Goal: Task Accomplishment & Management: Use online tool/utility

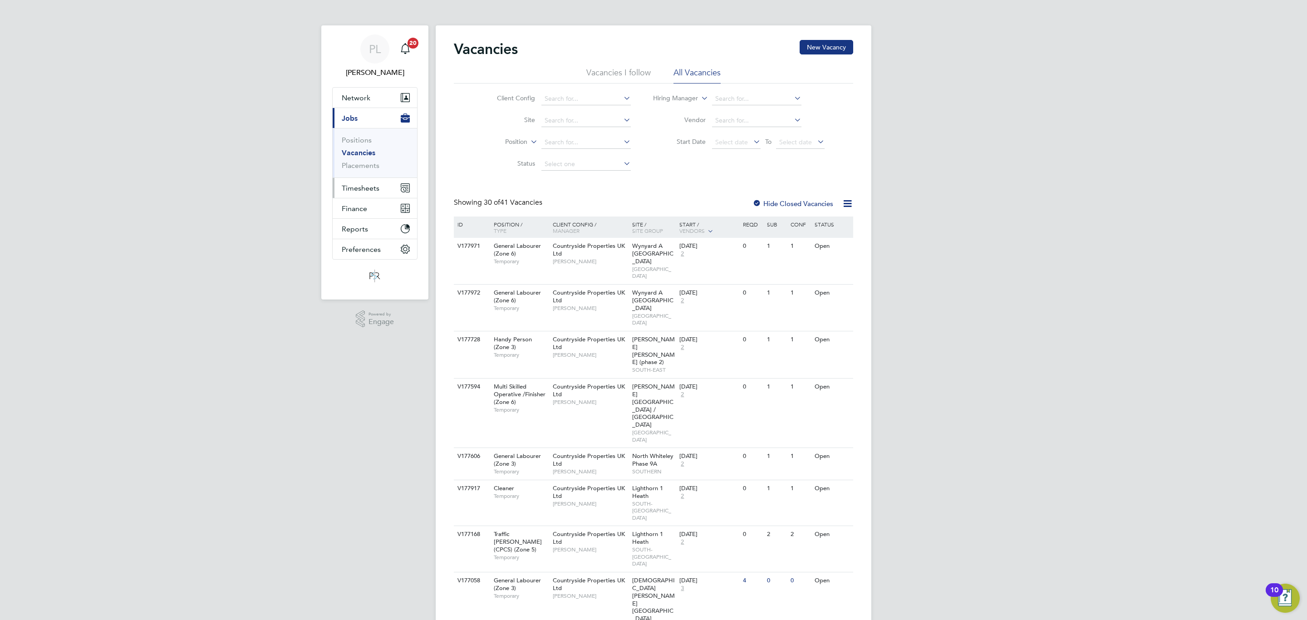
click at [371, 186] on span "Timesheets" at bounding box center [361, 188] width 38 height 9
click at [357, 160] on link "Timesheets" at bounding box center [361, 160] width 38 height 9
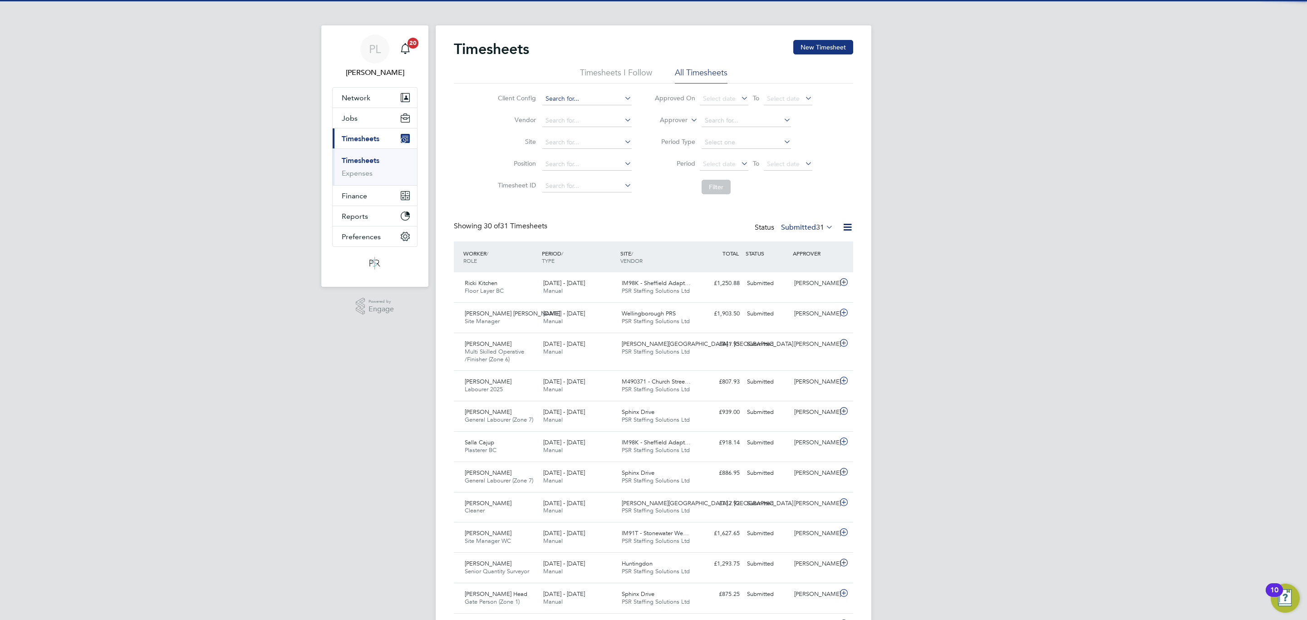
click at [566, 95] on input at bounding box center [586, 99] width 89 height 13
type input "tso"
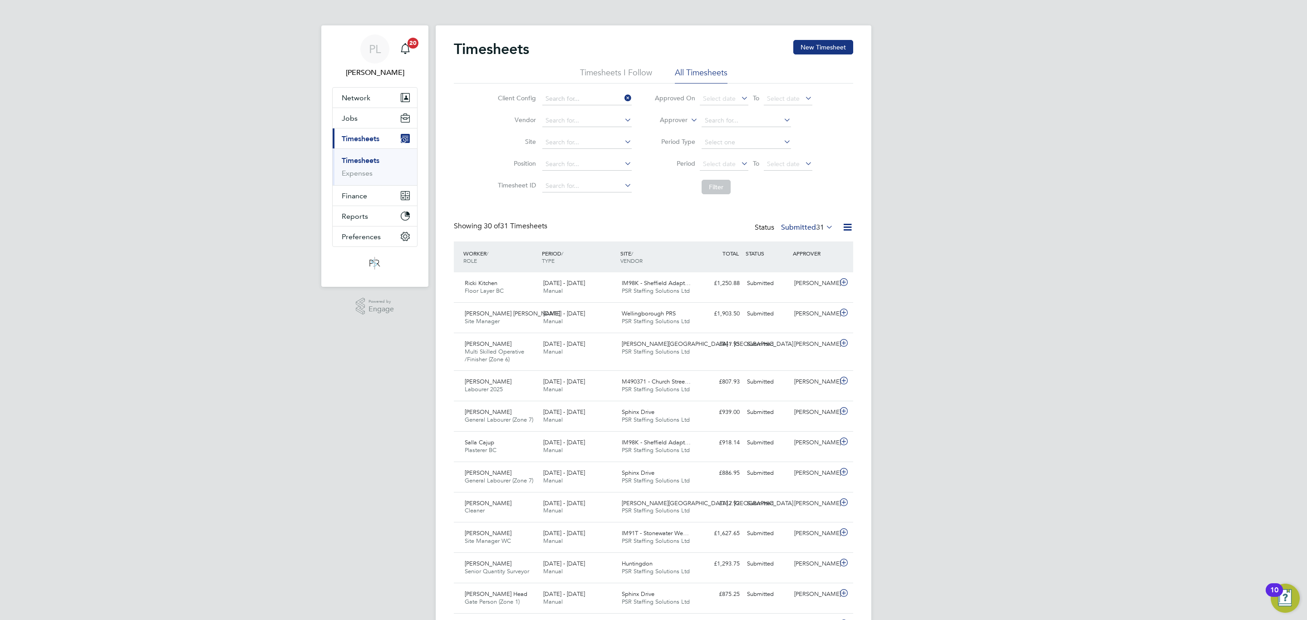
click at [578, 93] on input at bounding box center [586, 99] width 89 height 13
type input "TSO-UK"
click at [717, 184] on button "Filter" at bounding box center [716, 187] width 29 height 15
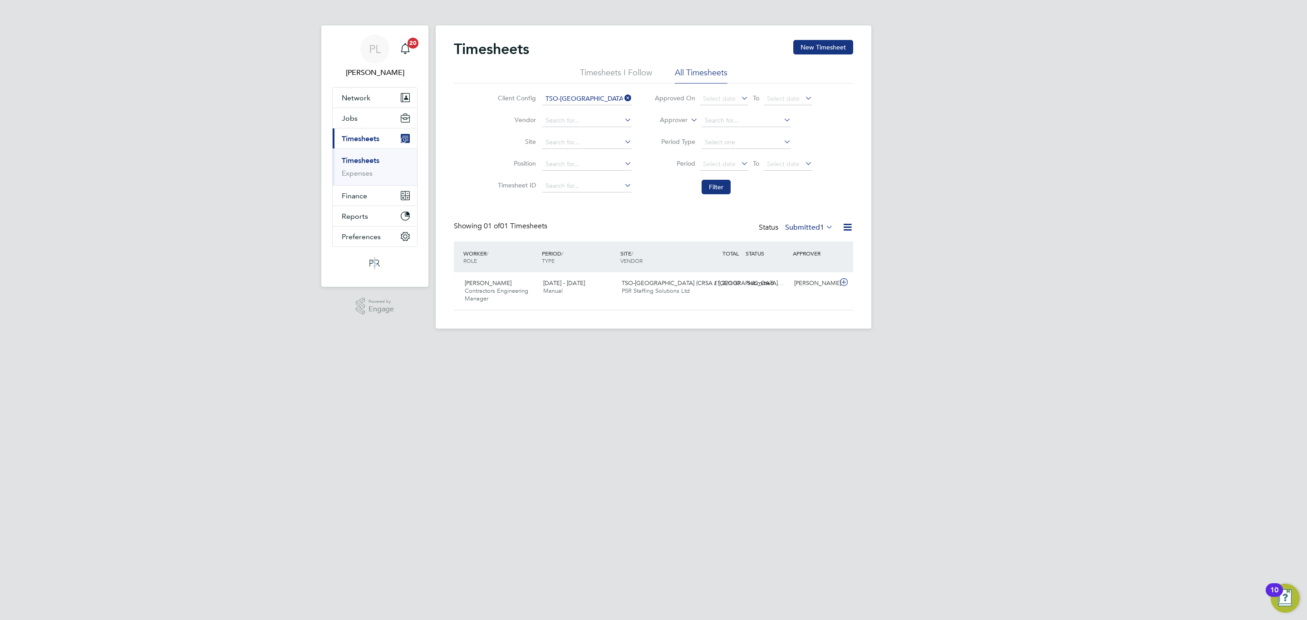
click at [824, 227] on icon at bounding box center [824, 227] width 0 height 13
click at [800, 280] on li "Approved" at bounding box center [799, 282] width 42 height 13
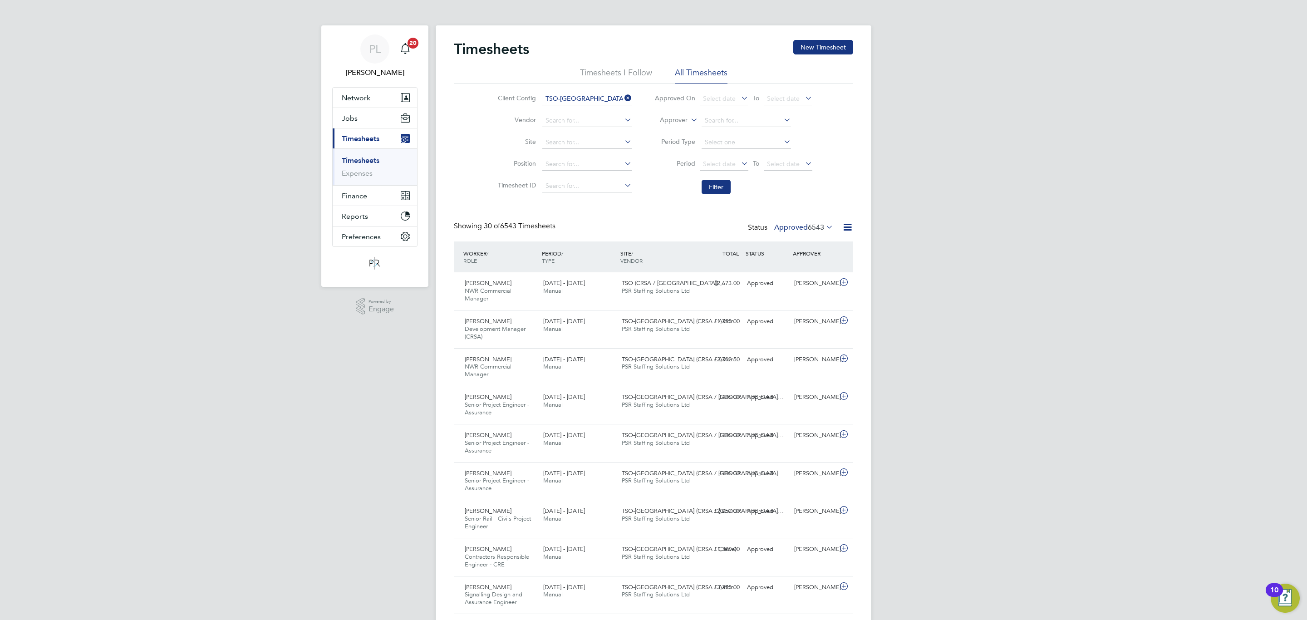
click at [824, 226] on icon at bounding box center [824, 227] width 0 height 13
click at [809, 228] on span "6543" at bounding box center [816, 227] width 16 height 9
click at [786, 281] on li "Approved" at bounding box center [794, 282] width 42 height 13
click at [797, 224] on label "Approved 6543" at bounding box center [803, 227] width 59 height 9
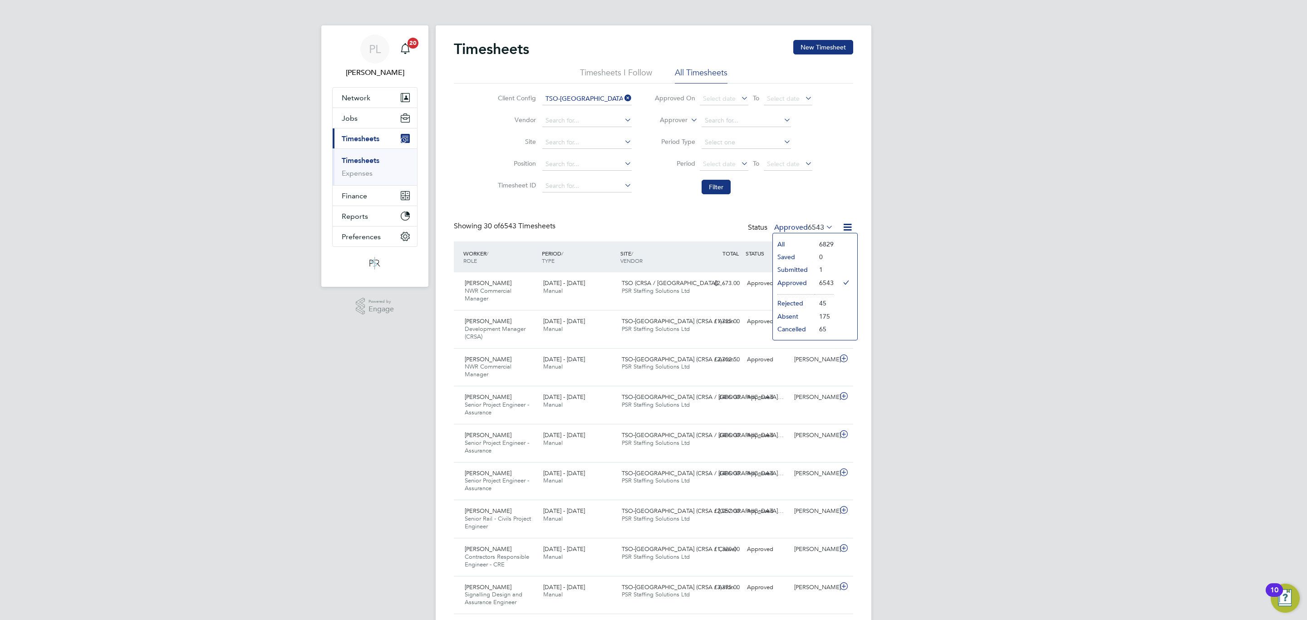
click at [798, 270] on li "Submitted" at bounding box center [794, 269] width 42 height 13
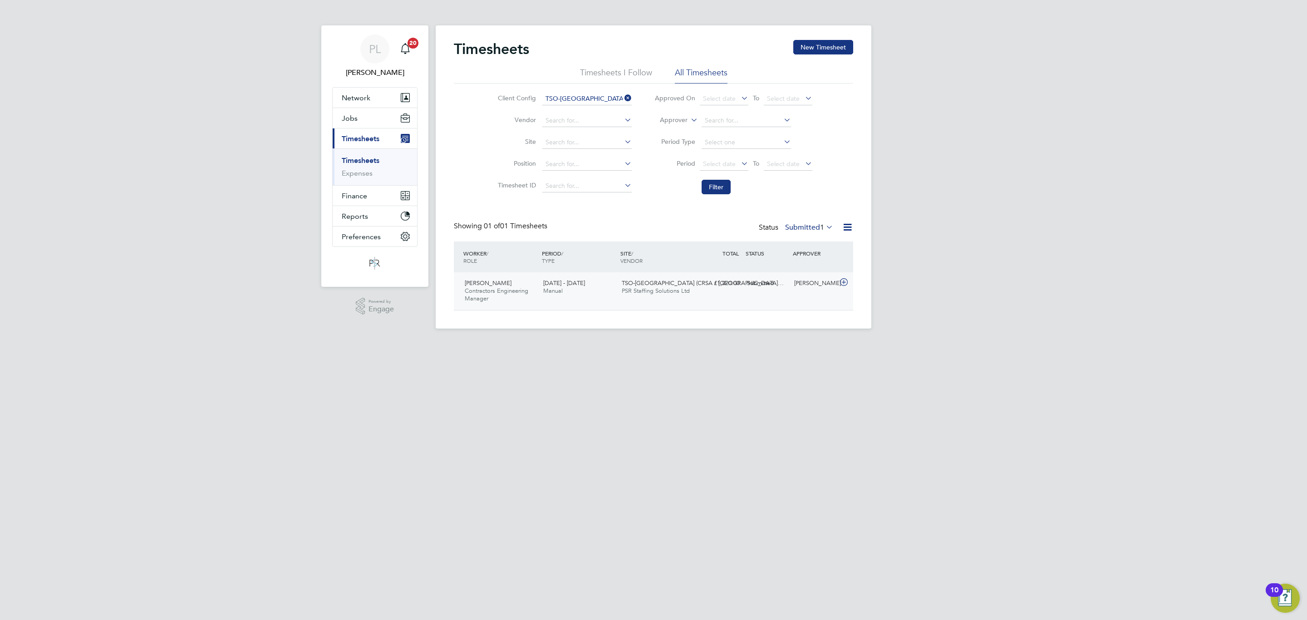
click at [576, 285] on span "2 - 8 Aug 2025" at bounding box center [564, 283] width 42 height 8
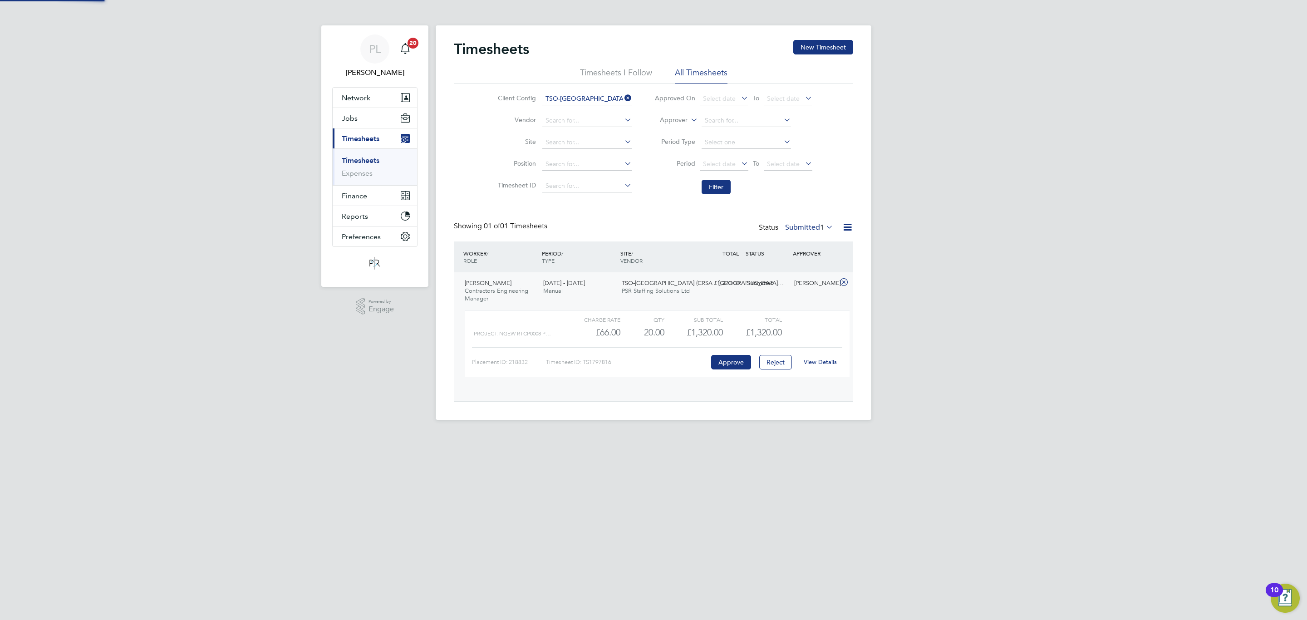
scroll to position [15, 88]
click at [613, 297] on div "2 - 8 Aug 2025 Manual" at bounding box center [579, 287] width 79 height 23
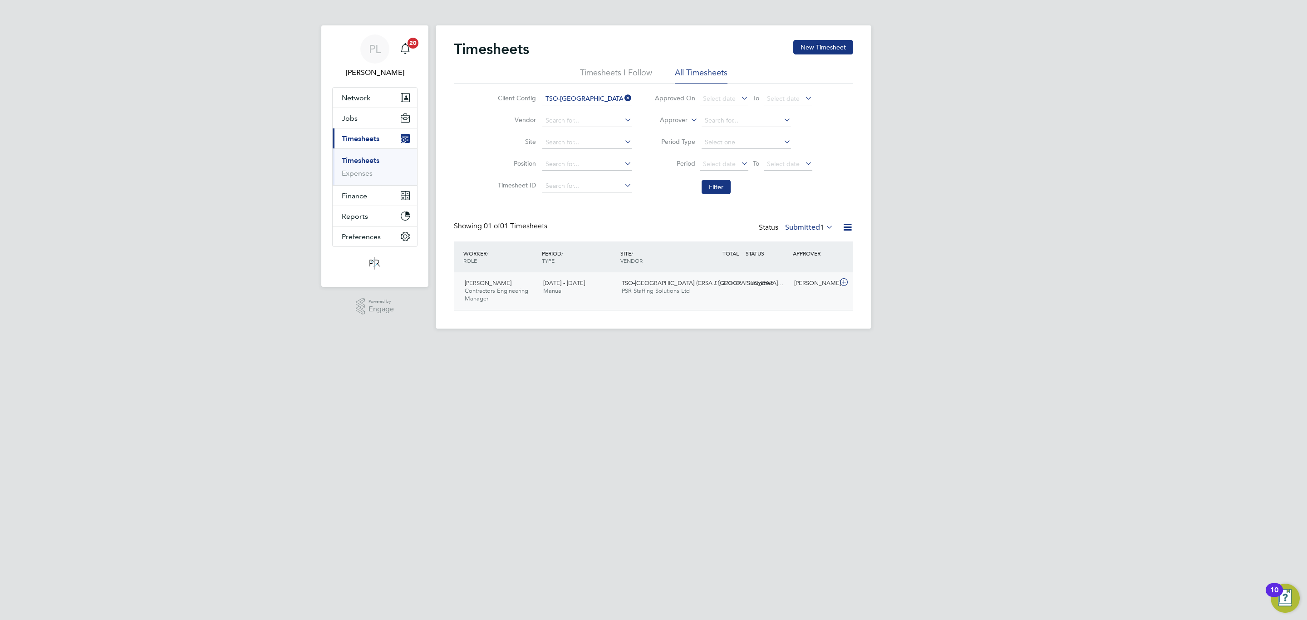
click at [613, 297] on div "2 - 8 Aug 2025 Manual" at bounding box center [579, 287] width 79 height 23
